Goal: Find specific page/section: Find specific page/section

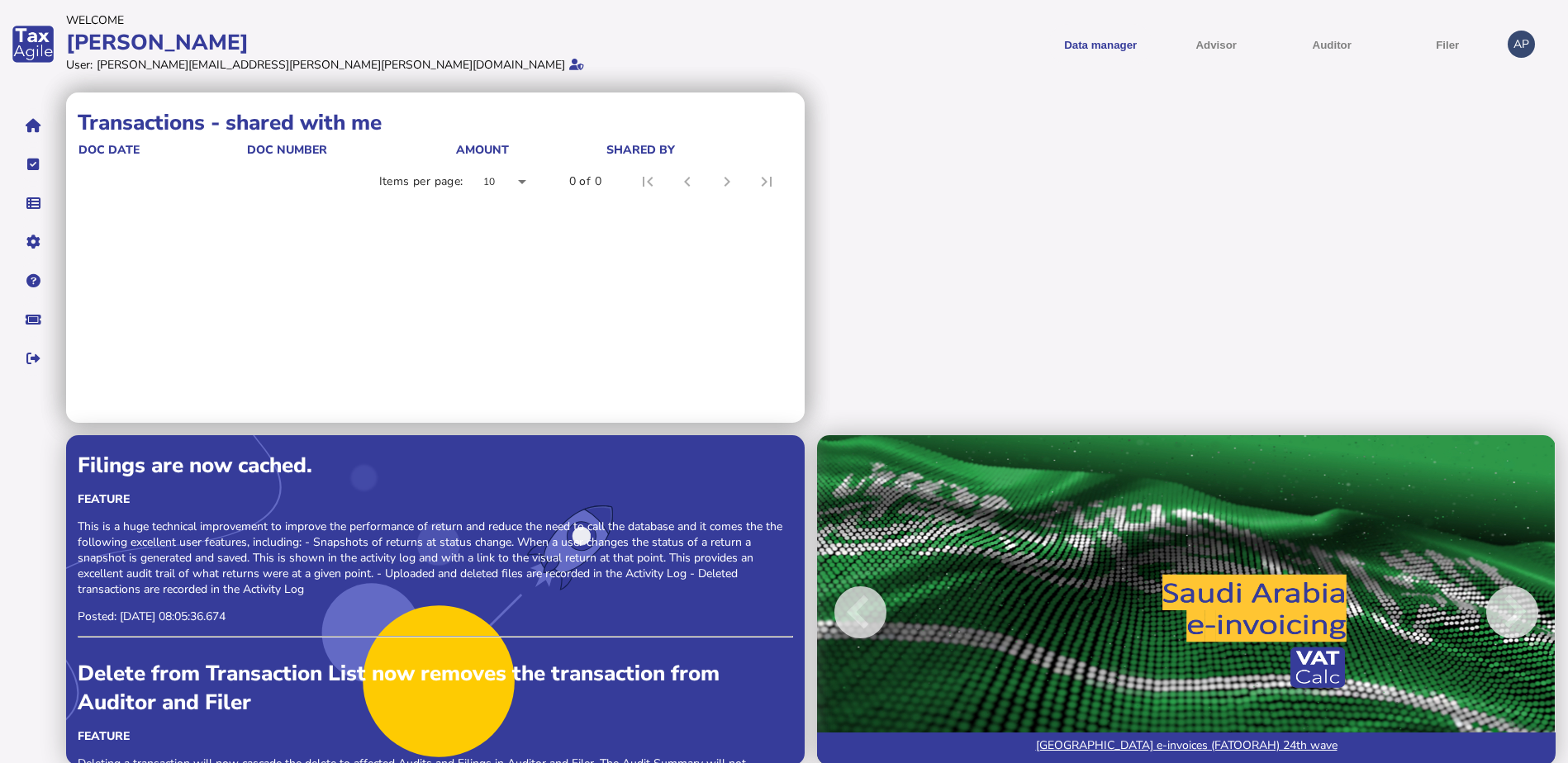
click at [735, 53] on div "[PERSON_NAME]" at bounding box center [422, 42] width 713 height 29
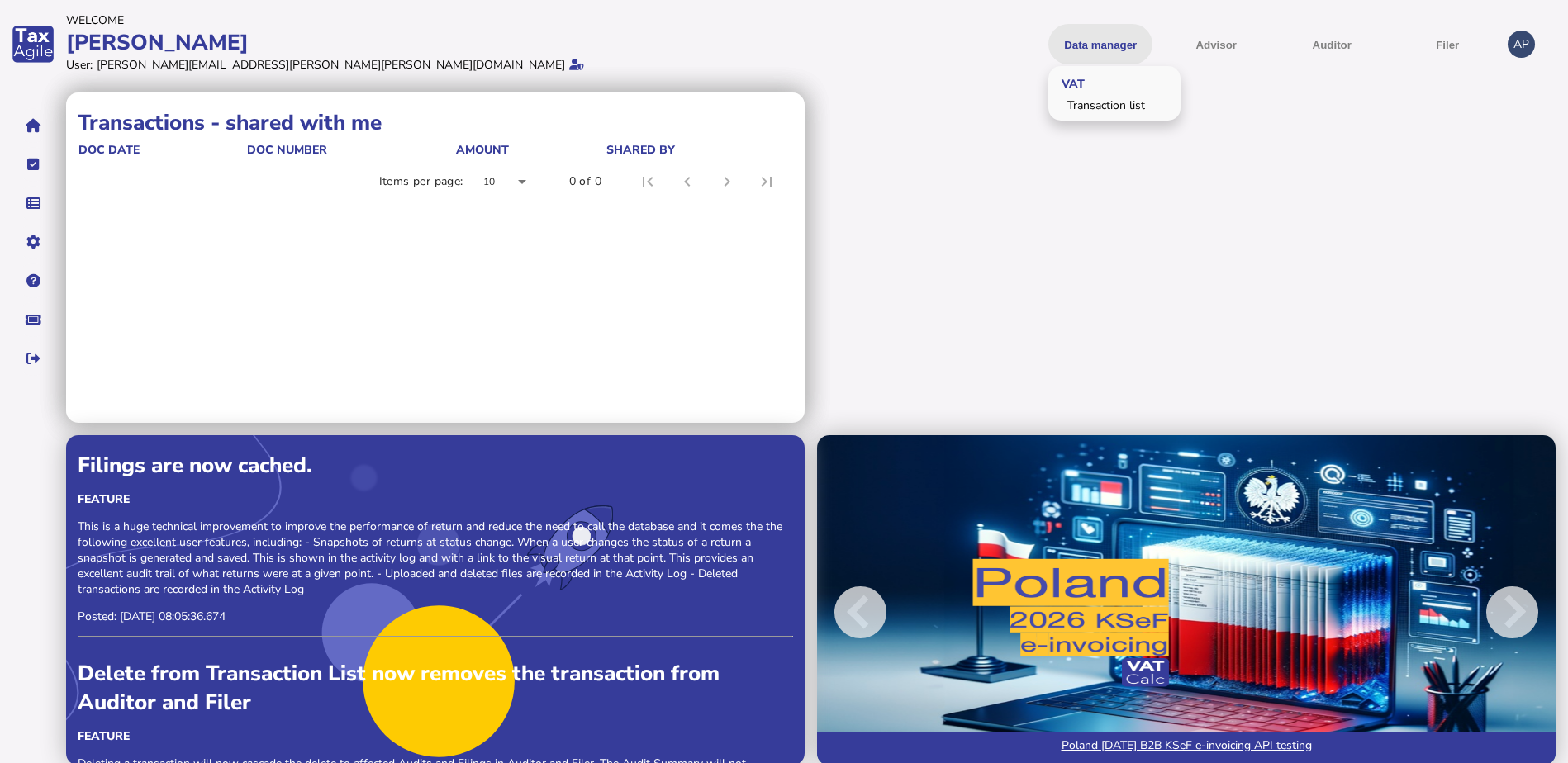
click at [1101, 40] on button "Data manager" at bounding box center [1101, 44] width 104 height 40
click at [957, 246] on div "Transactions - shared by me doc date doc number Amount shared with Items per pa…" at bounding box center [817, 435] width 1503 height 686
click at [20, 126] on button "navigate application pages" at bounding box center [33, 126] width 35 height 35
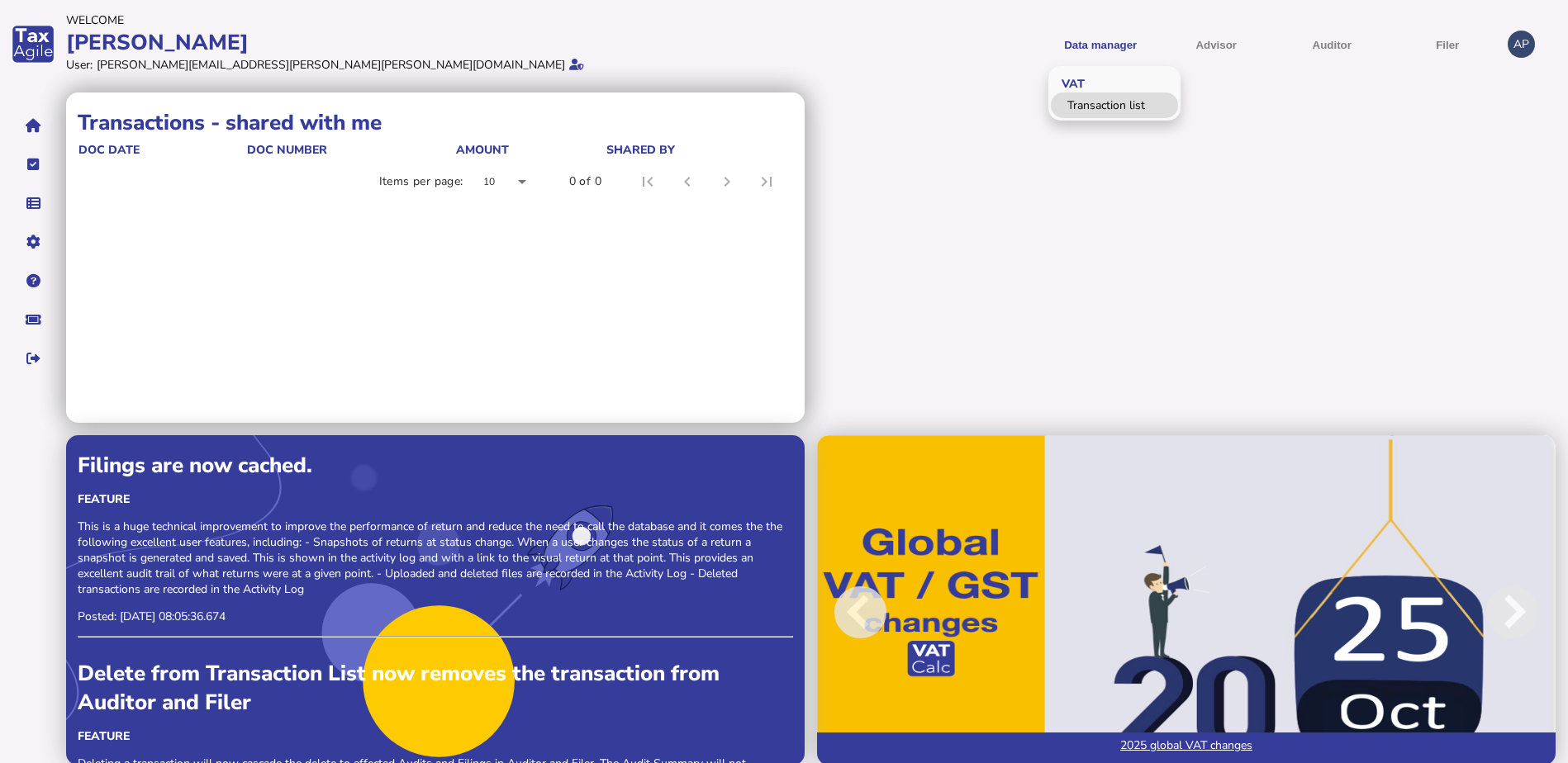
click at [1087, 112] on link "Transaction list" at bounding box center [1115, 105] width 127 height 26
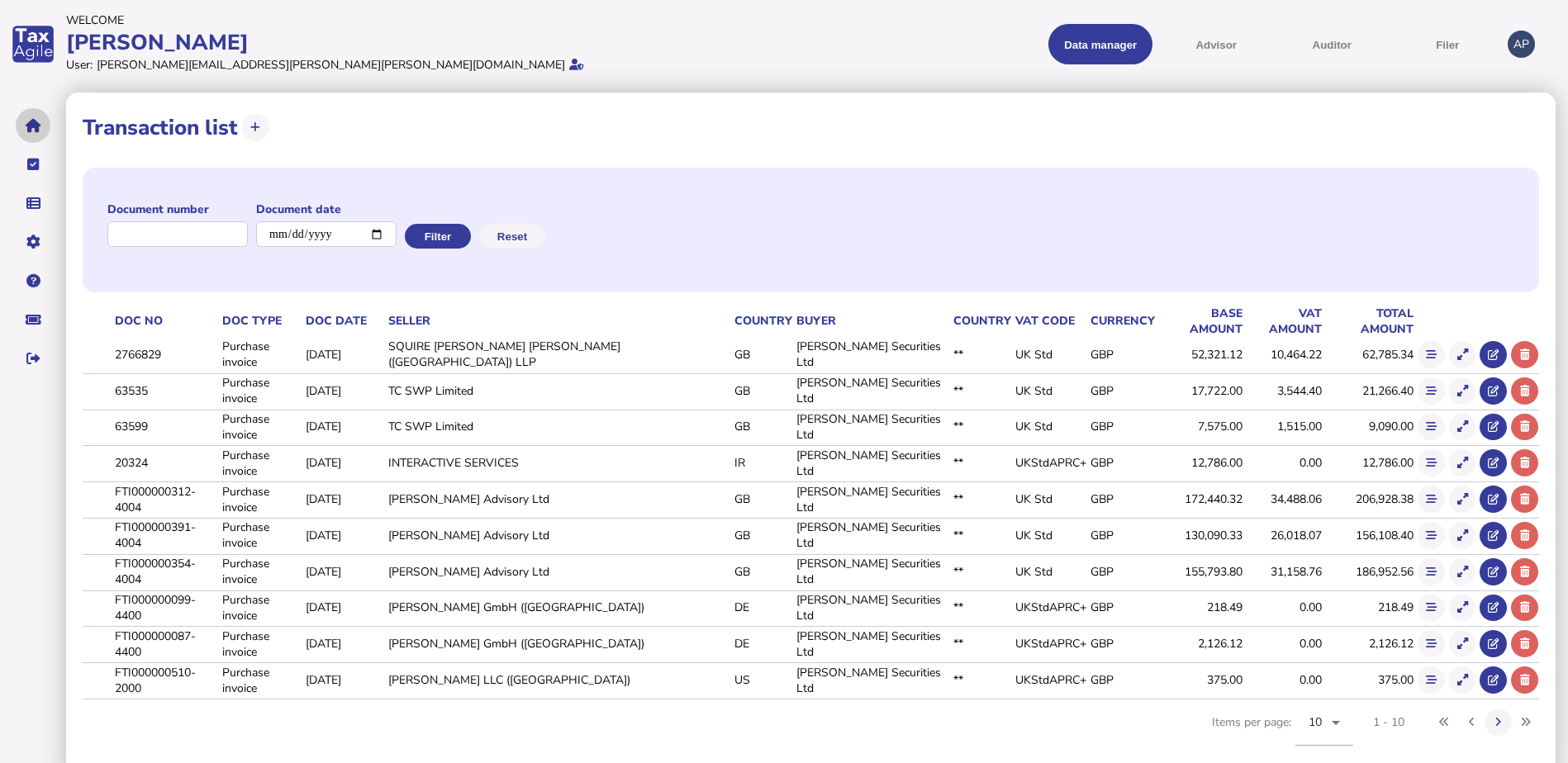
click at [29, 126] on icon "navigate application pages" at bounding box center [34, 126] width 16 height 1
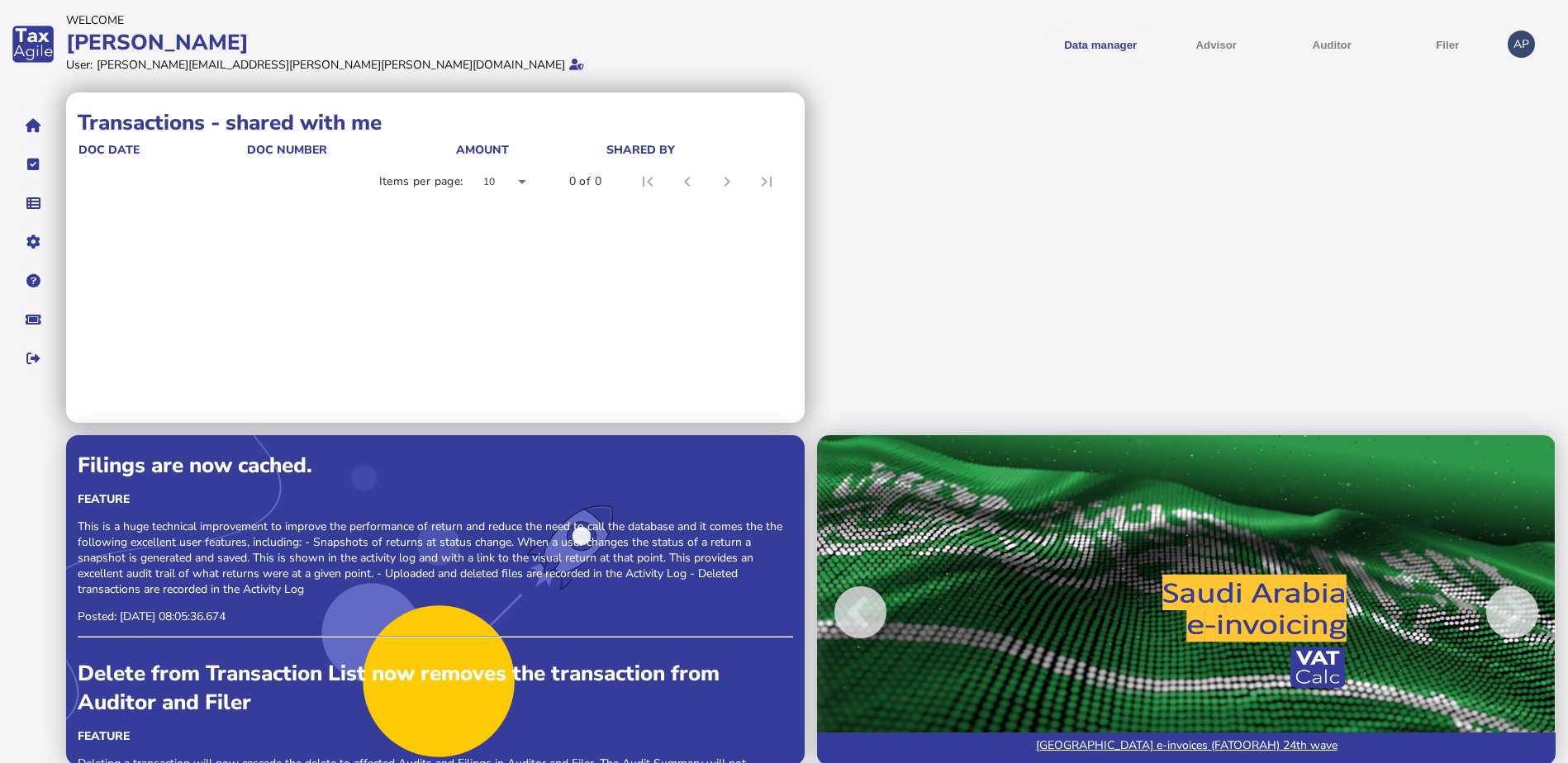
click at [1124, 133] on div "Transactions - shared by me doc date doc number Amount shared with Items per pa…" at bounding box center [817, 435] width 1503 height 686
click at [34, 117] on button "navigate application pages" at bounding box center [33, 126] width 35 height 35
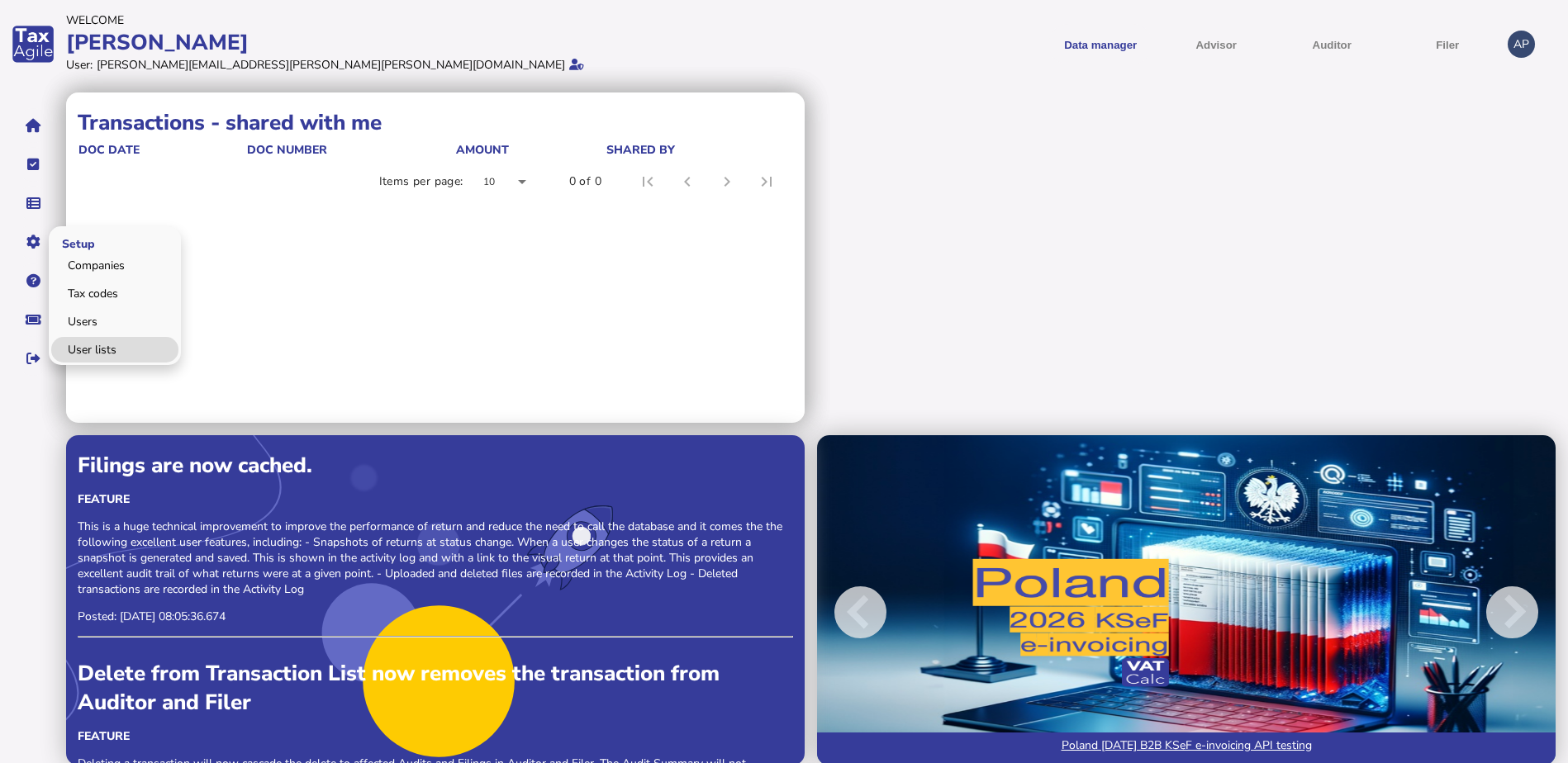
click at [94, 346] on link "User lists" at bounding box center [115, 350] width 127 height 26
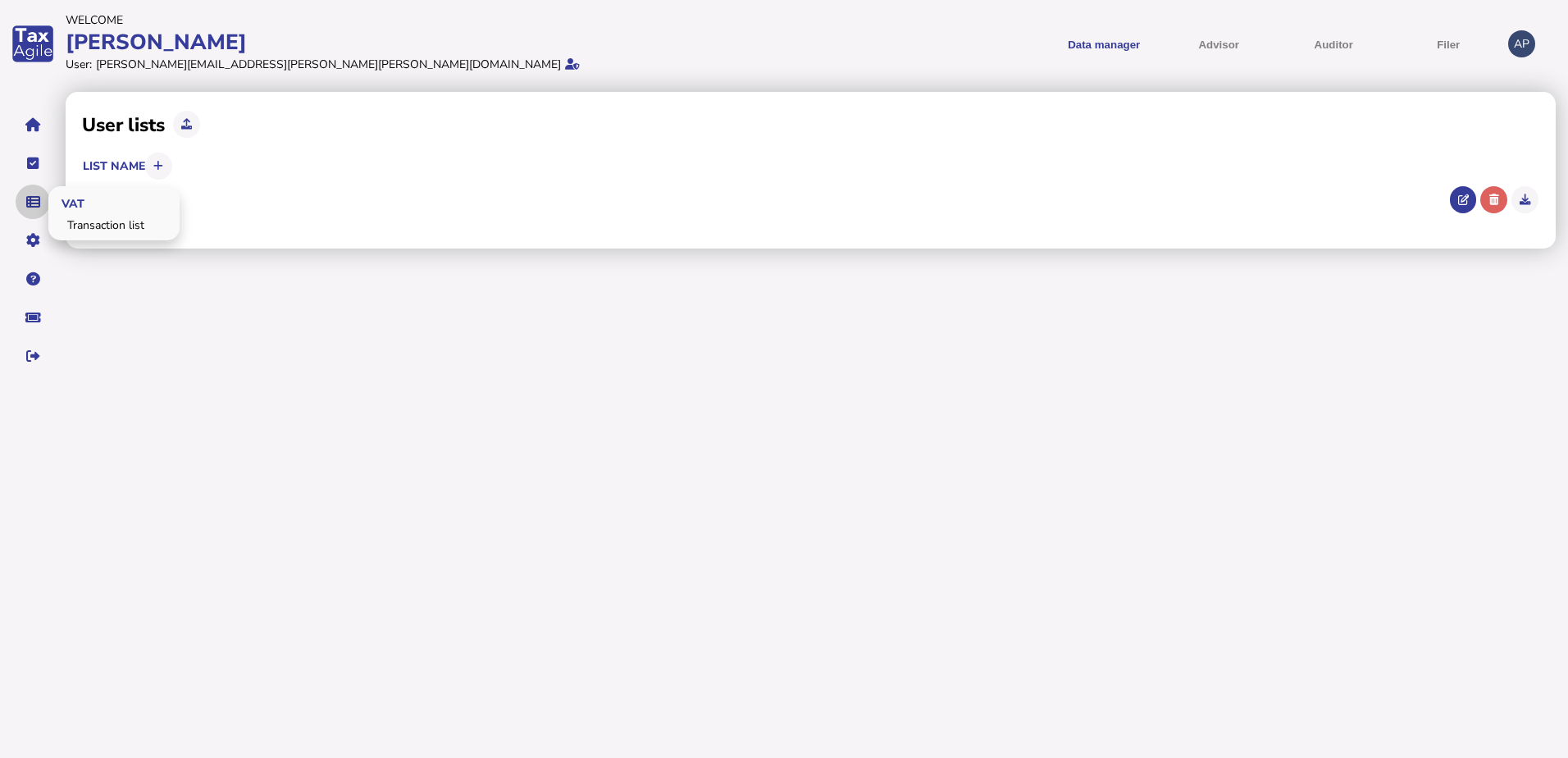
click at [34, 203] on icon "navigate application pages" at bounding box center [33, 202] width 14 height 1
click at [33, 125] on icon "navigate application pages" at bounding box center [34, 125] width 16 height 1
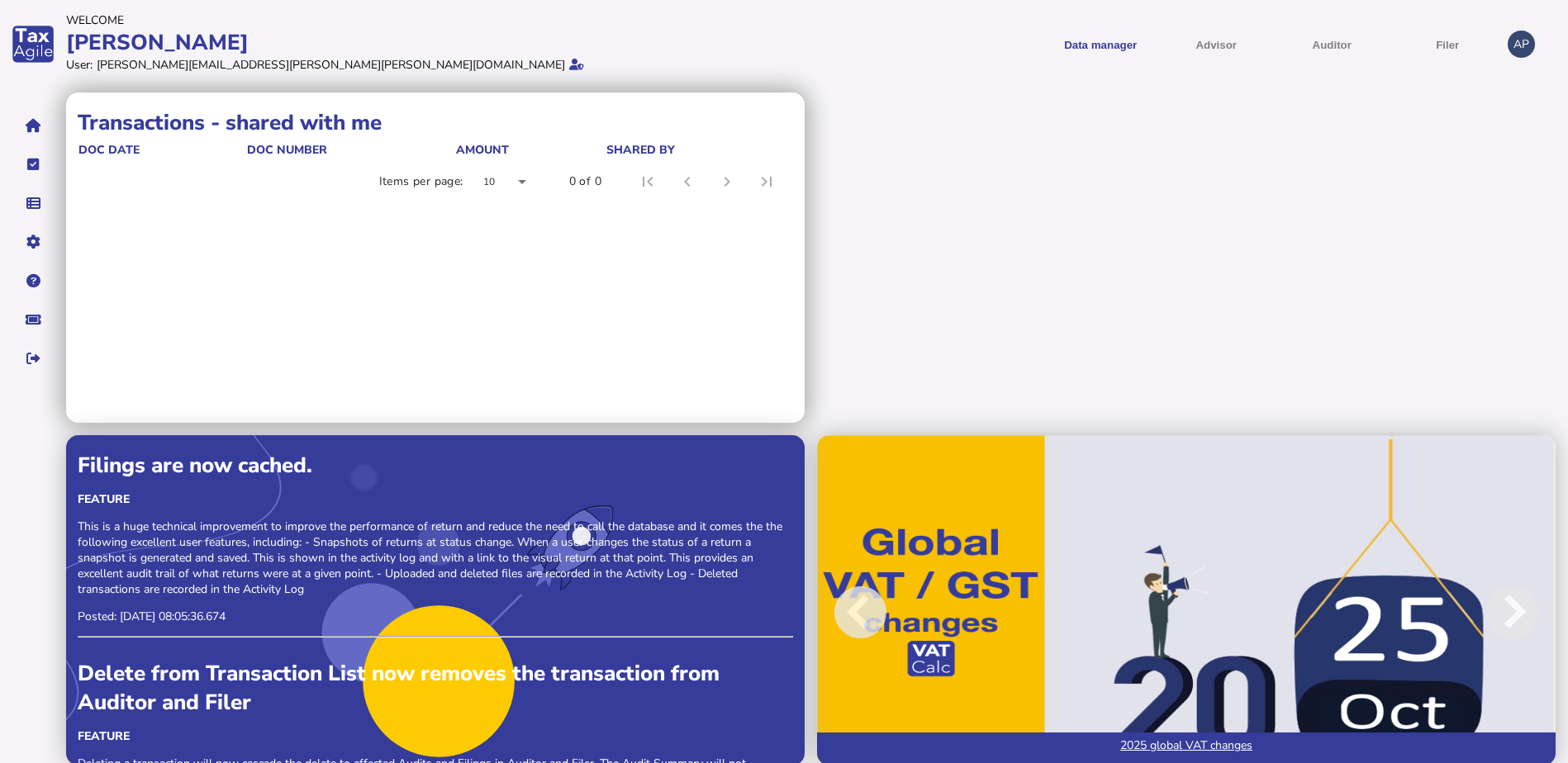
click at [1077, 268] on div "Transactions - shared by me doc date doc number Amount shared with Items per pa…" at bounding box center [817, 435] width 1503 height 686
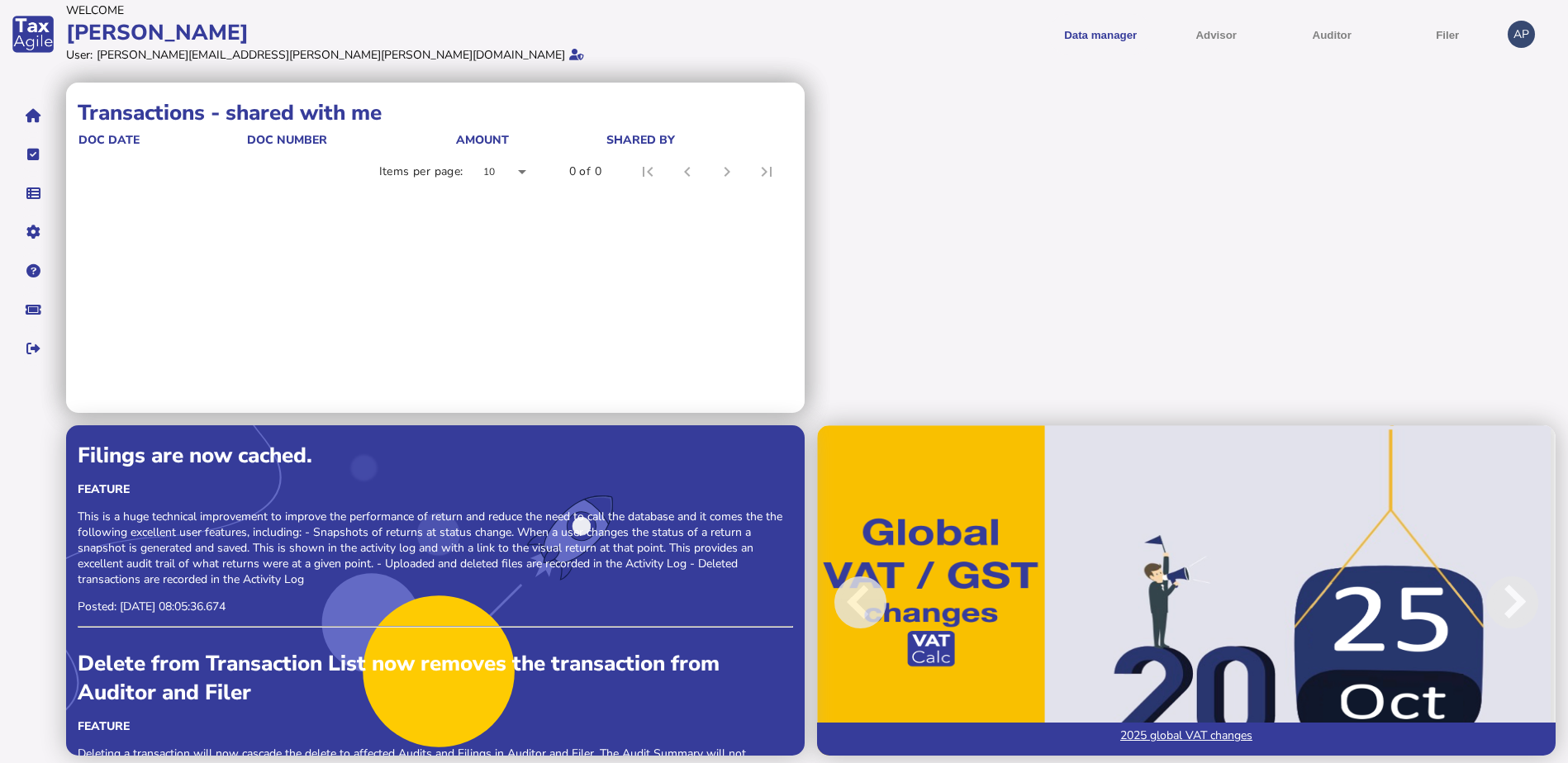
scroll to position [15, 0]
